Goal: Task Accomplishment & Management: Use online tool/utility

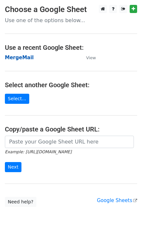
click at [21, 59] on strong "MergeMail" at bounding box center [19, 58] width 29 height 6
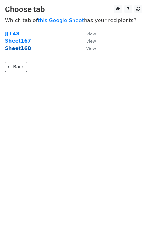
click at [20, 50] on strong "Sheet168" at bounding box center [18, 49] width 26 height 6
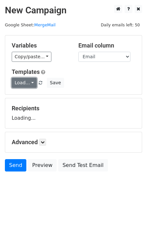
click at [25, 88] on link "Load..." at bounding box center [24, 83] width 25 height 10
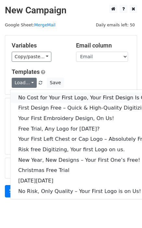
click at [39, 98] on link "No Cost for Your First Logo, Your First Design Is On Us!" at bounding box center [88, 98] width 156 height 10
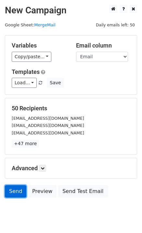
click at [12, 193] on link "Send" at bounding box center [16, 191] width 22 height 12
